Goal: Download file/media

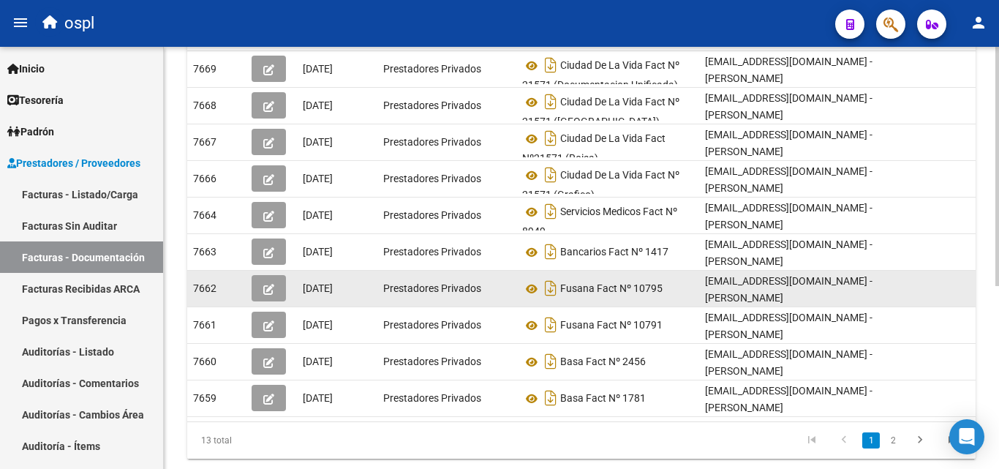
scroll to position [322, 0]
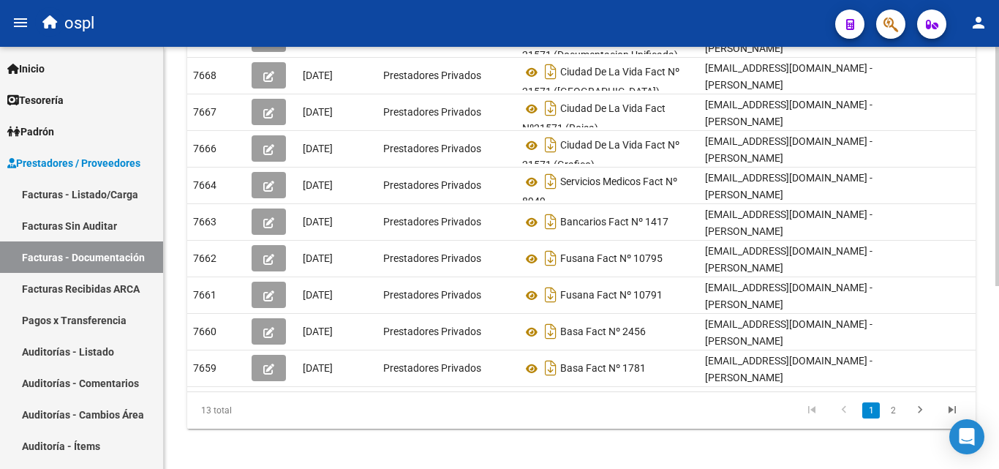
click at [443, 448] on div "PRESTADORES -> Comprobantes - Documentación Respaldatoria cloud_download Export…" at bounding box center [581, 99] width 835 height 751
click at [893, 406] on link "2" at bounding box center [893, 410] width 18 height 16
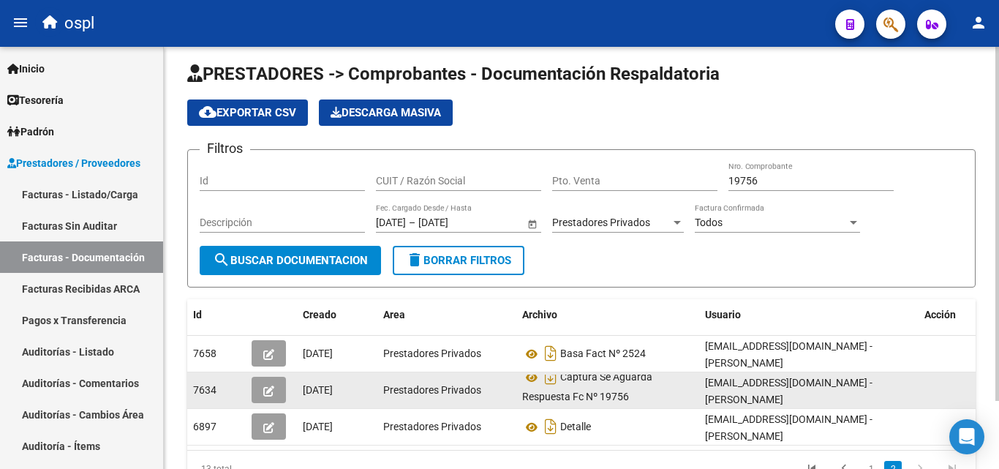
scroll to position [81, 0]
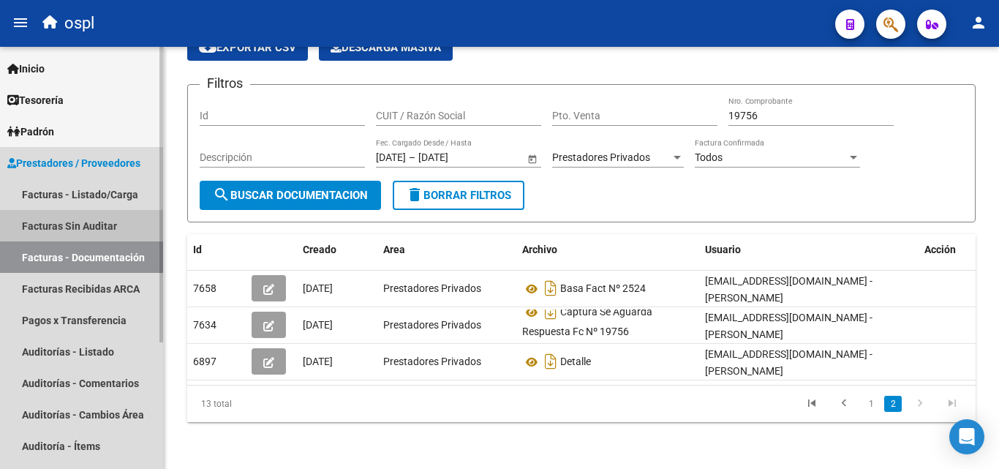
click at [81, 224] on link "Facturas Sin Auditar" at bounding box center [81, 225] width 163 height 31
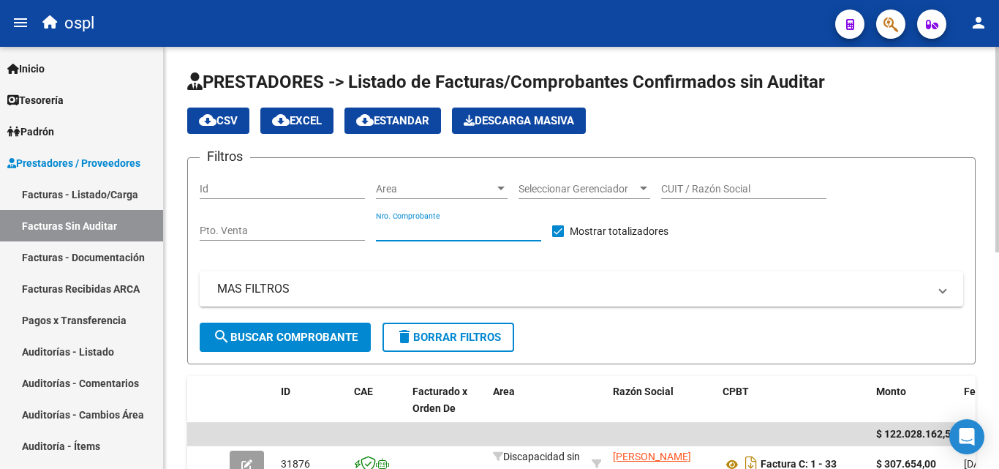
click at [486, 233] on input "Nro. Comprobante" at bounding box center [458, 230] width 165 height 12
click at [500, 189] on div at bounding box center [500, 188] width 7 height 4
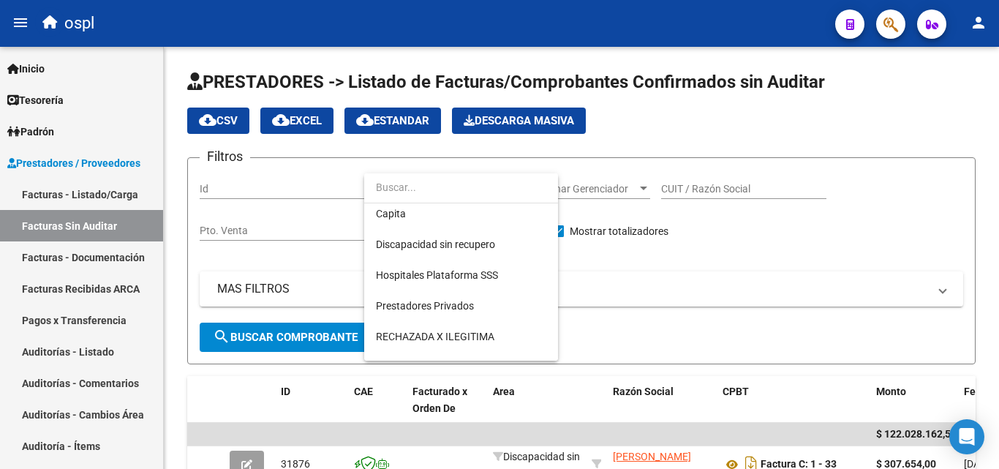
scroll to position [181, 0]
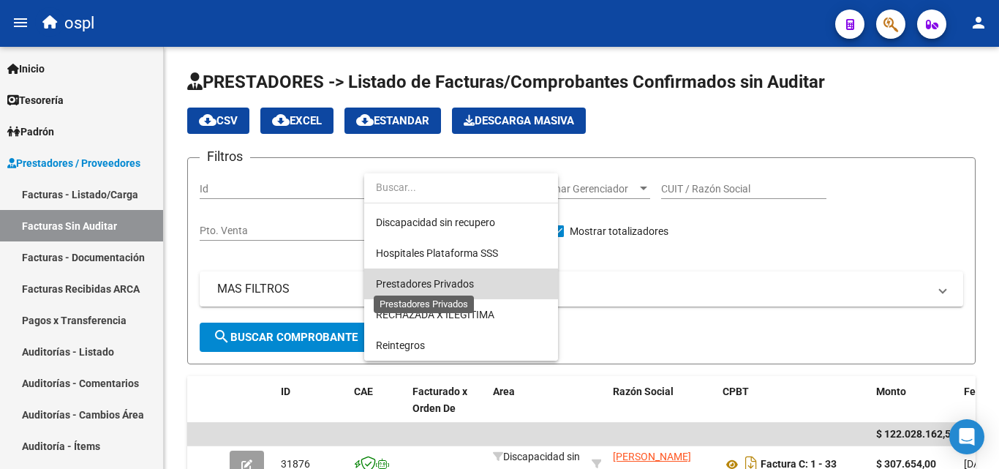
click at [452, 282] on span "Prestadores Privados" at bounding box center [425, 284] width 98 height 12
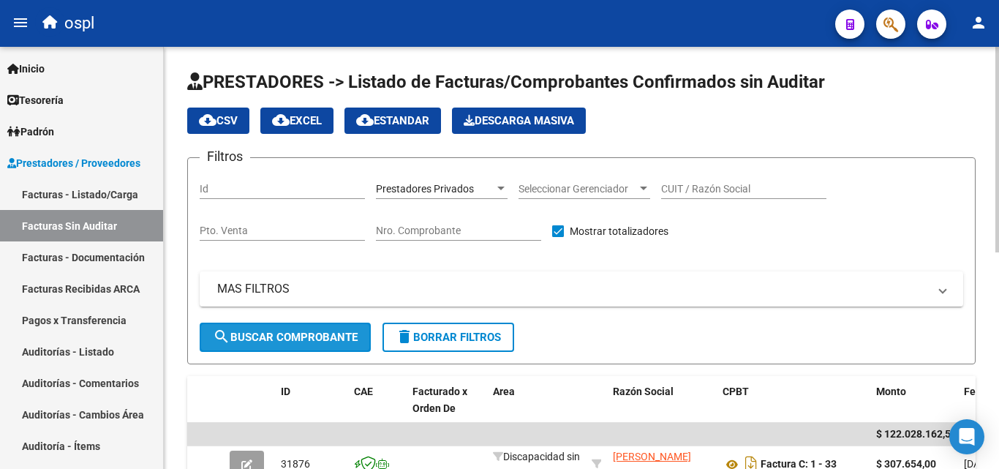
click at [305, 339] on span "search Buscar Comprobante" at bounding box center [285, 337] width 145 height 13
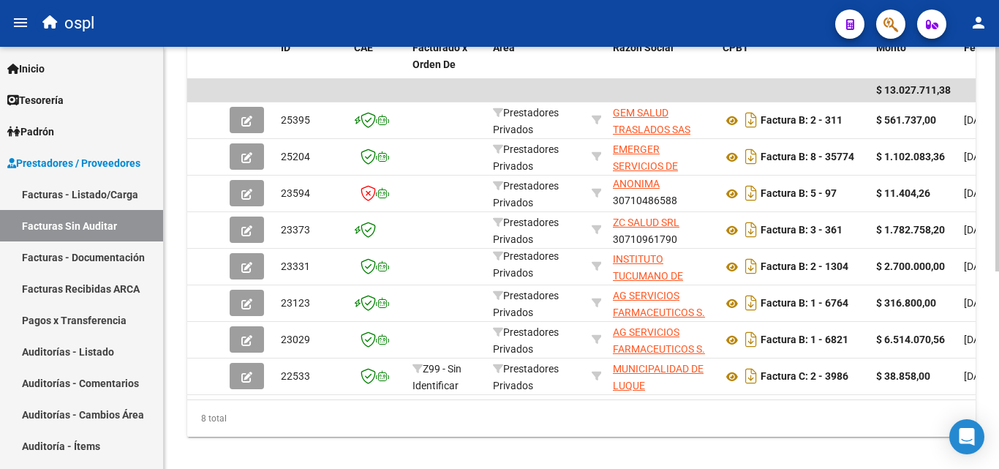
scroll to position [366, 0]
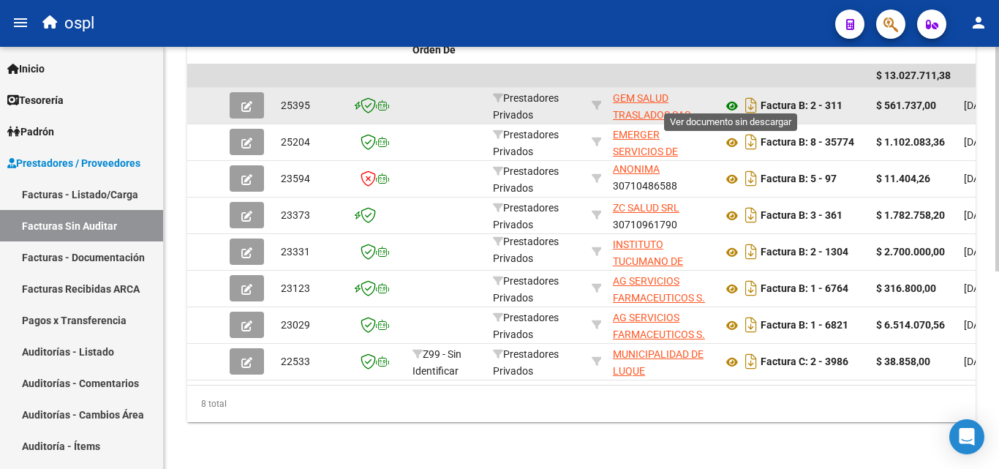
click at [733, 97] on icon at bounding box center [731, 106] width 19 height 18
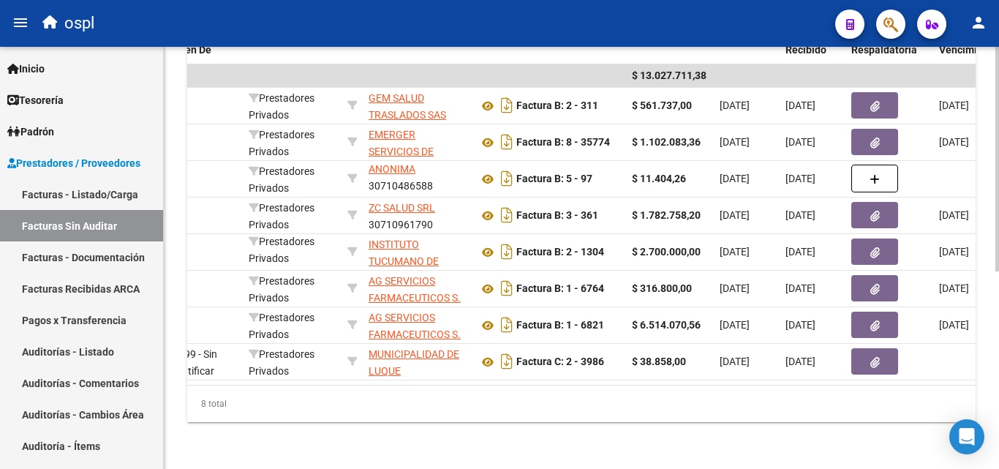
scroll to position [0, 252]
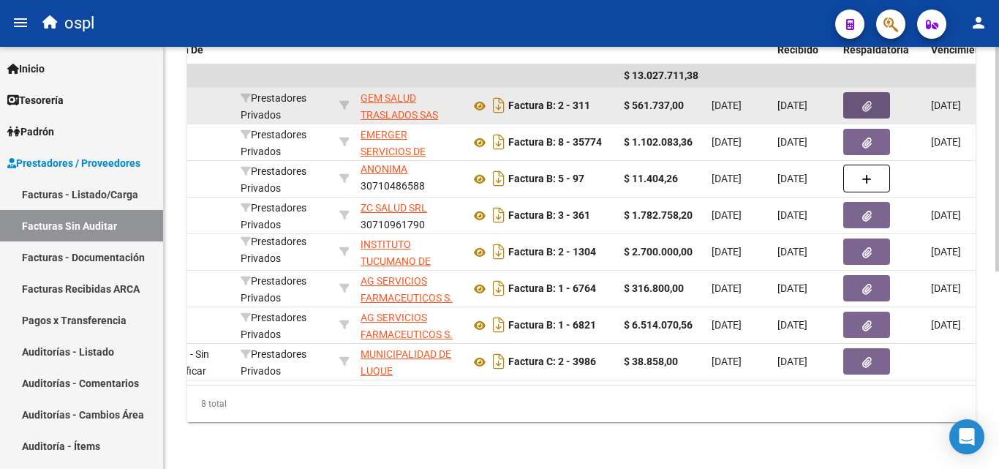
click at [864, 101] on icon "button" at bounding box center [867, 106] width 10 height 11
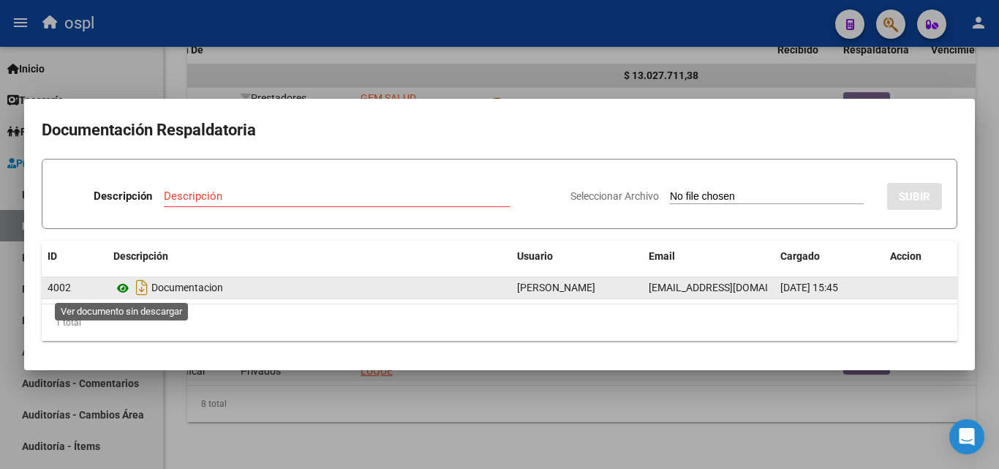
click at [124, 287] on icon at bounding box center [122, 288] width 19 height 18
click at [140, 290] on icon "Descargar documento" at bounding box center [141, 287] width 19 height 23
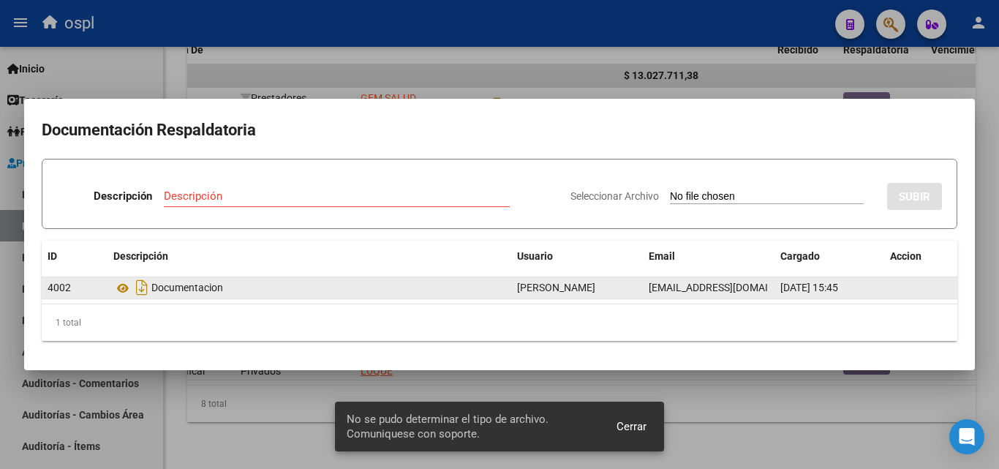
click at [631, 429] on span "Cerrar" at bounding box center [631, 426] width 30 height 13
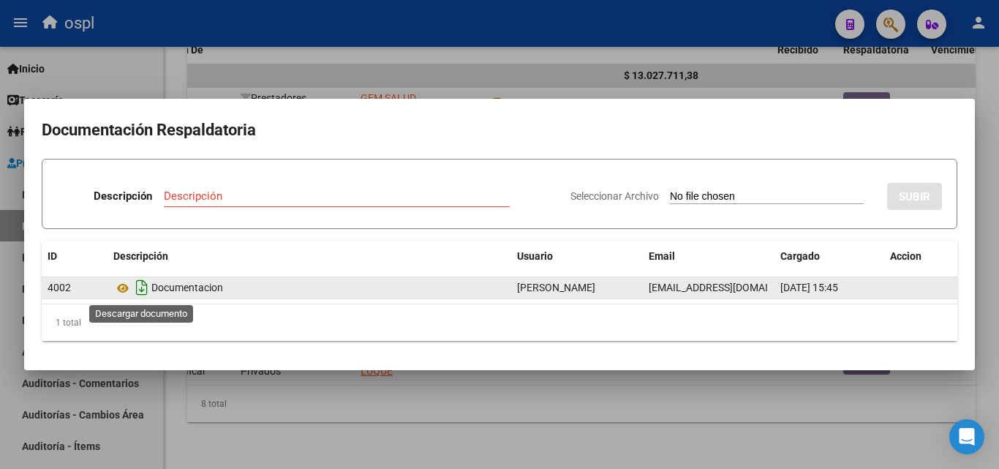
click at [140, 287] on icon "Descargar documento" at bounding box center [141, 287] width 19 height 23
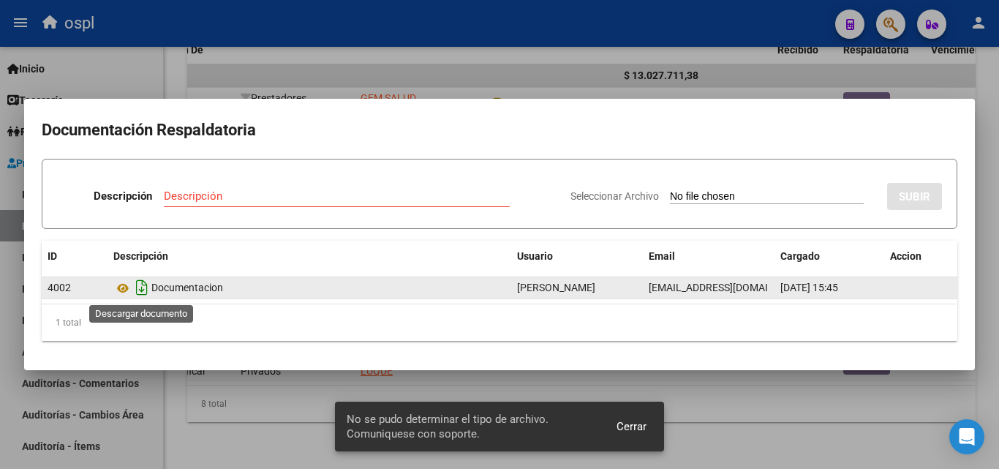
click at [140, 292] on icon "Descargar documento" at bounding box center [141, 287] width 19 height 23
click at [124, 289] on icon at bounding box center [122, 288] width 19 height 18
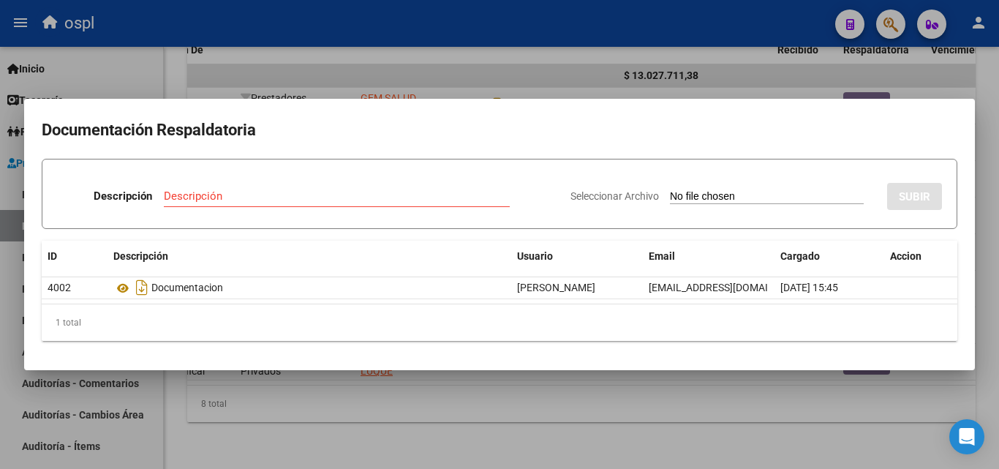
click at [343, 441] on div at bounding box center [499, 234] width 999 height 469
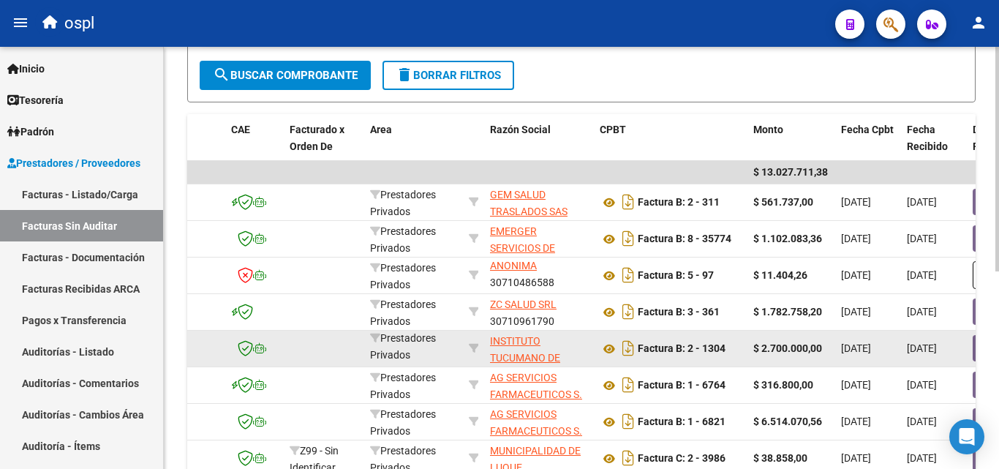
scroll to position [366, 0]
